Goal: Ask a question

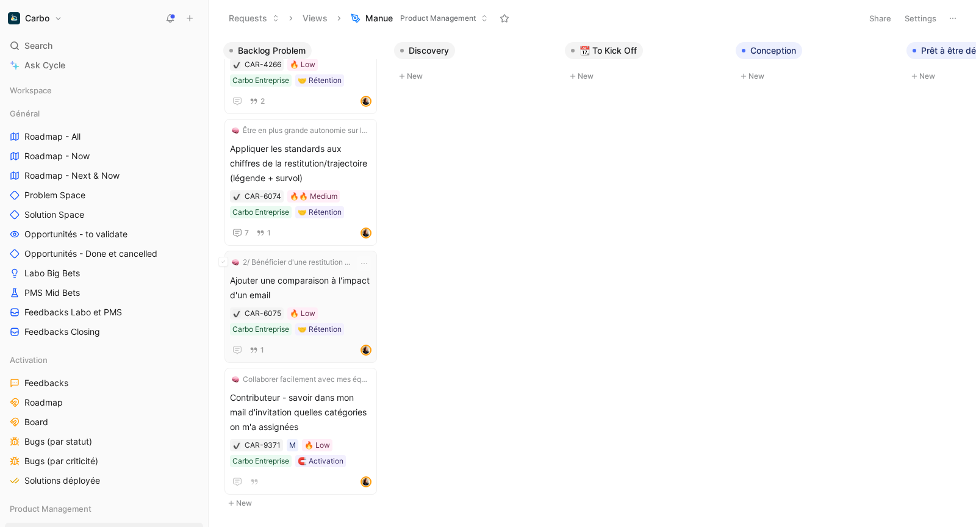
scroll to position [67, 0]
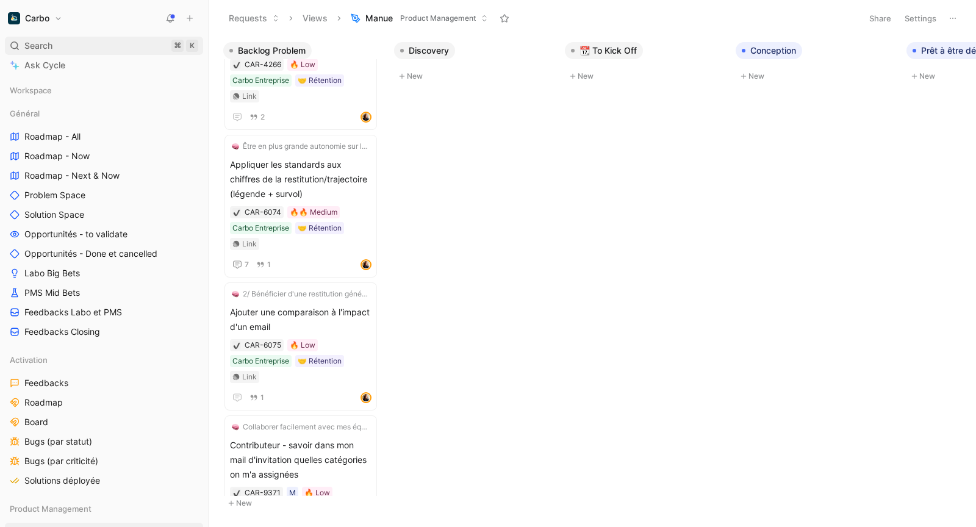
click at [57, 46] on div "Search ⌘ K" at bounding box center [104, 46] width 198 height 18
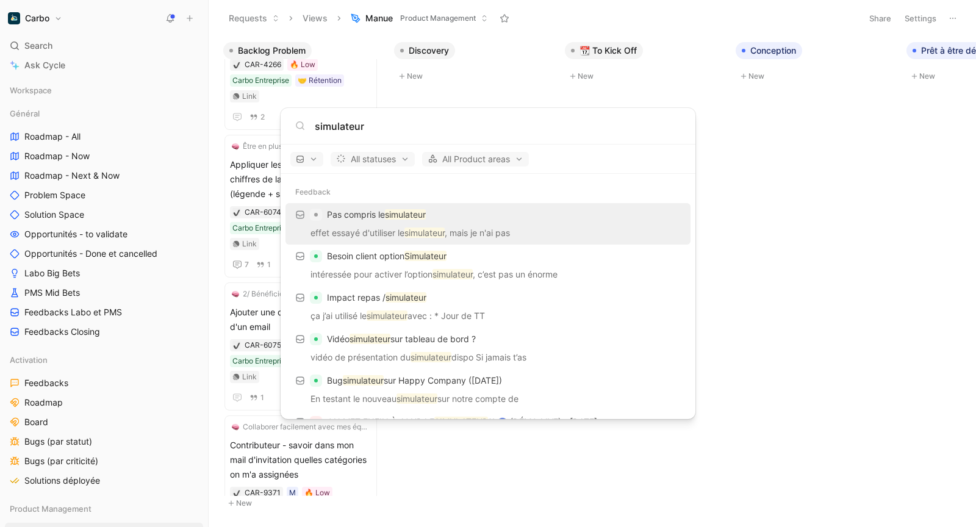
type input "simulateur"
click at [464, 229] on p "effet essayé d'utiliser le simulateur , mais je n'ai pas" at bounding box center [488, 235] width 398 height 18
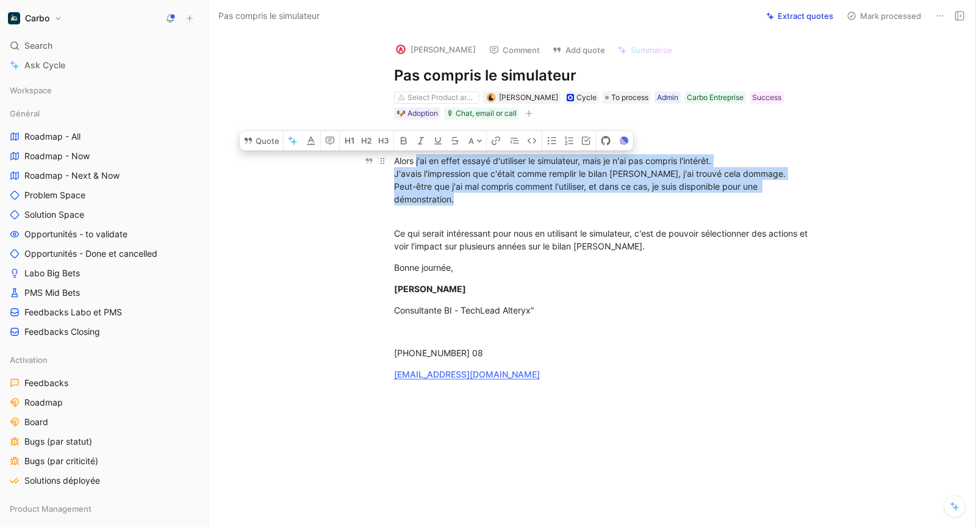
drag, startPoint x: 417, startPoint y: 157, endPoint x: 457, endPoint y: 195, distance: 55.2
click at [457, 195] on div "Alors j'ai en effet essayé d'utiliser le simulateur, mais je n'ai pas compris l…" at bounding box center [605, 179] width 422 height 51
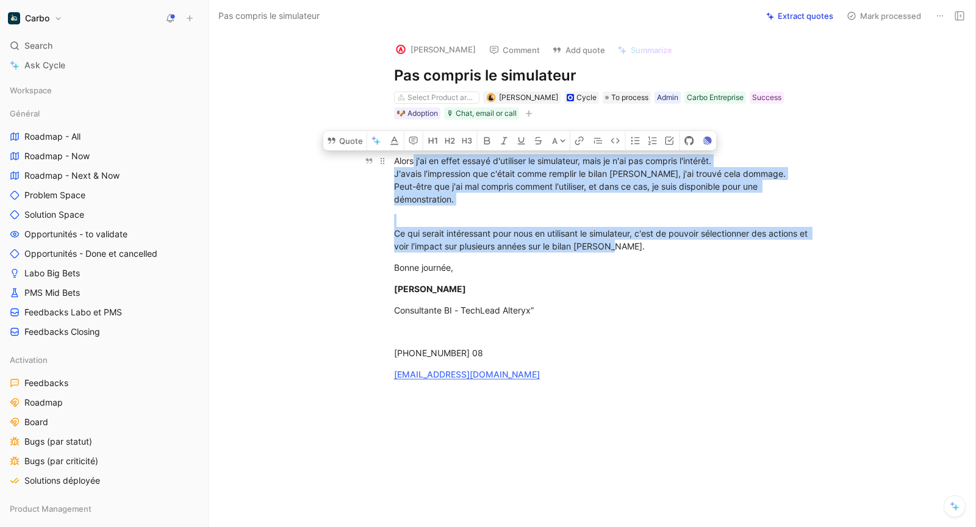
drag, startPoint x: 636, startPoint y: 251, endPoint x: 415, endPoint y: 159, distance: 239.5
click at [415, 159] on div "“Bonjour [PERSON_NAME], Alors j'ai en effet essayé d'utiliser le simulateur, ma…" at bounding box center [604, 257] width 741 height 274
copy div "j'ai en effet essayé d'utiliser le simulateur, mais je n'ai pas compris l'intér…"
